Goal: Obtain resource: Obtain resource

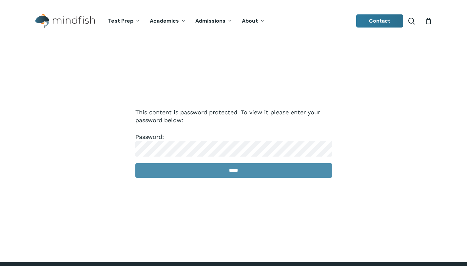
click at [193, 172] on input "*****" at bounding box center [233, 170] width 196 height 15
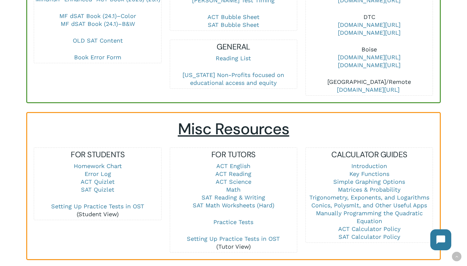
scroll to position [356, 0]
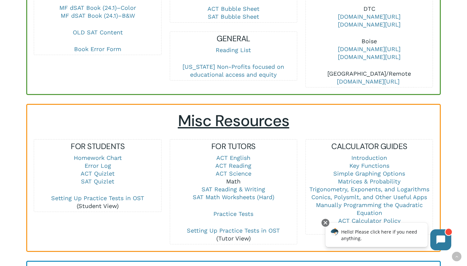
click at [234, 178] on link "Math" at bounding box center [233, 181] width 14 height 7
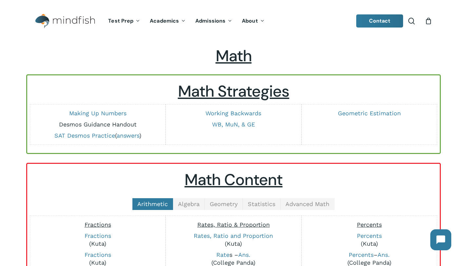
click at [94, 126] on link "Desmos Guidance Handout" at bounding box center [98, 124] width 78 height 7
